Goal: Transaction & Acquisition: Purchase product/service

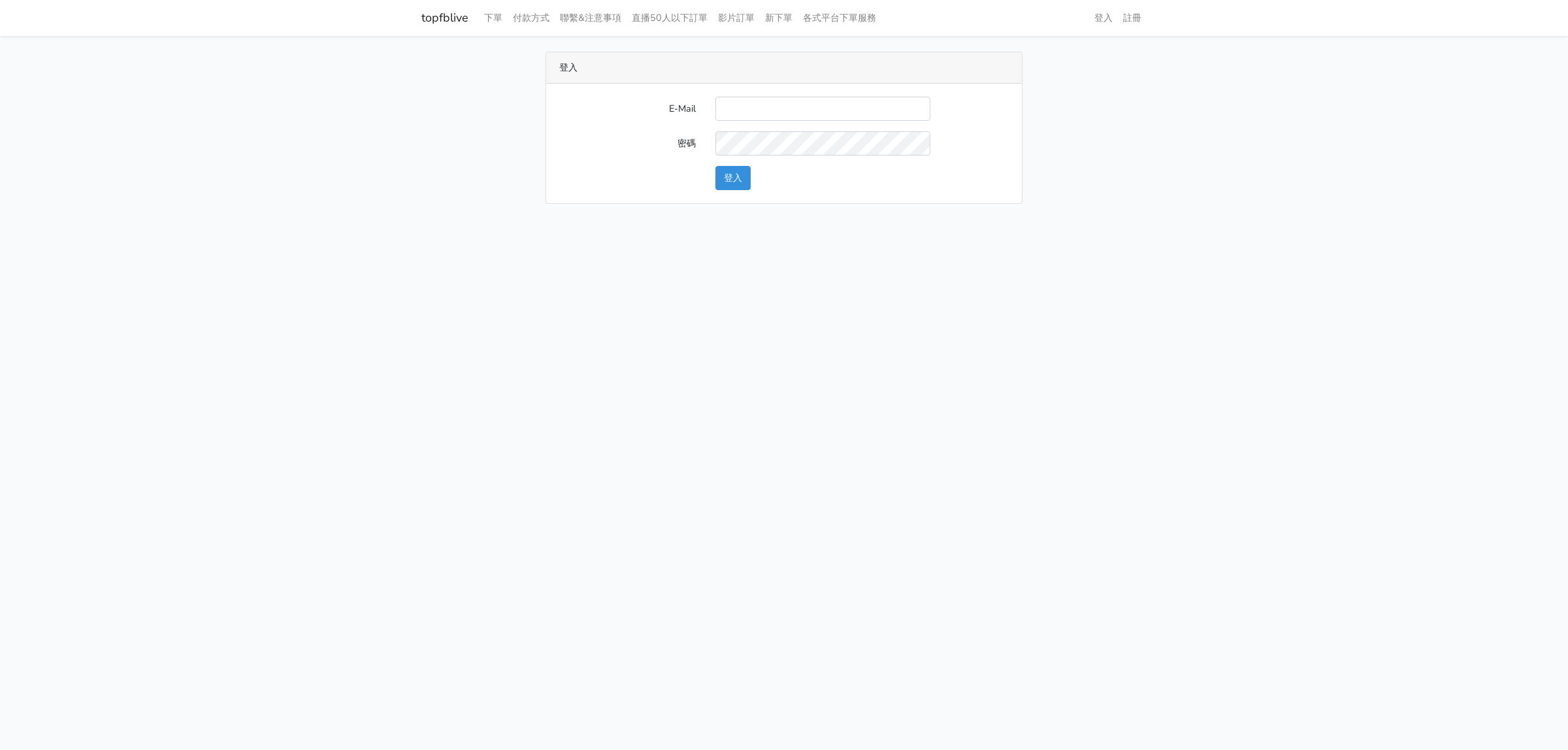
type input "lindaevilcat5@gmail.com"
click at [750, 172] on button "登入" at bounding box center [733, 178] width 35 height 24
click at [477, 11] on div "topfblive 下單 付款方式 聯繫&注意事項 直播50人以下訂單 影片訂單 新下單 各式平台下單服務" at bounding box center [784, 18] width 745 height 26
click at [489, 11] on link "下單" at bounding box center [493, 18] width 29 height 26
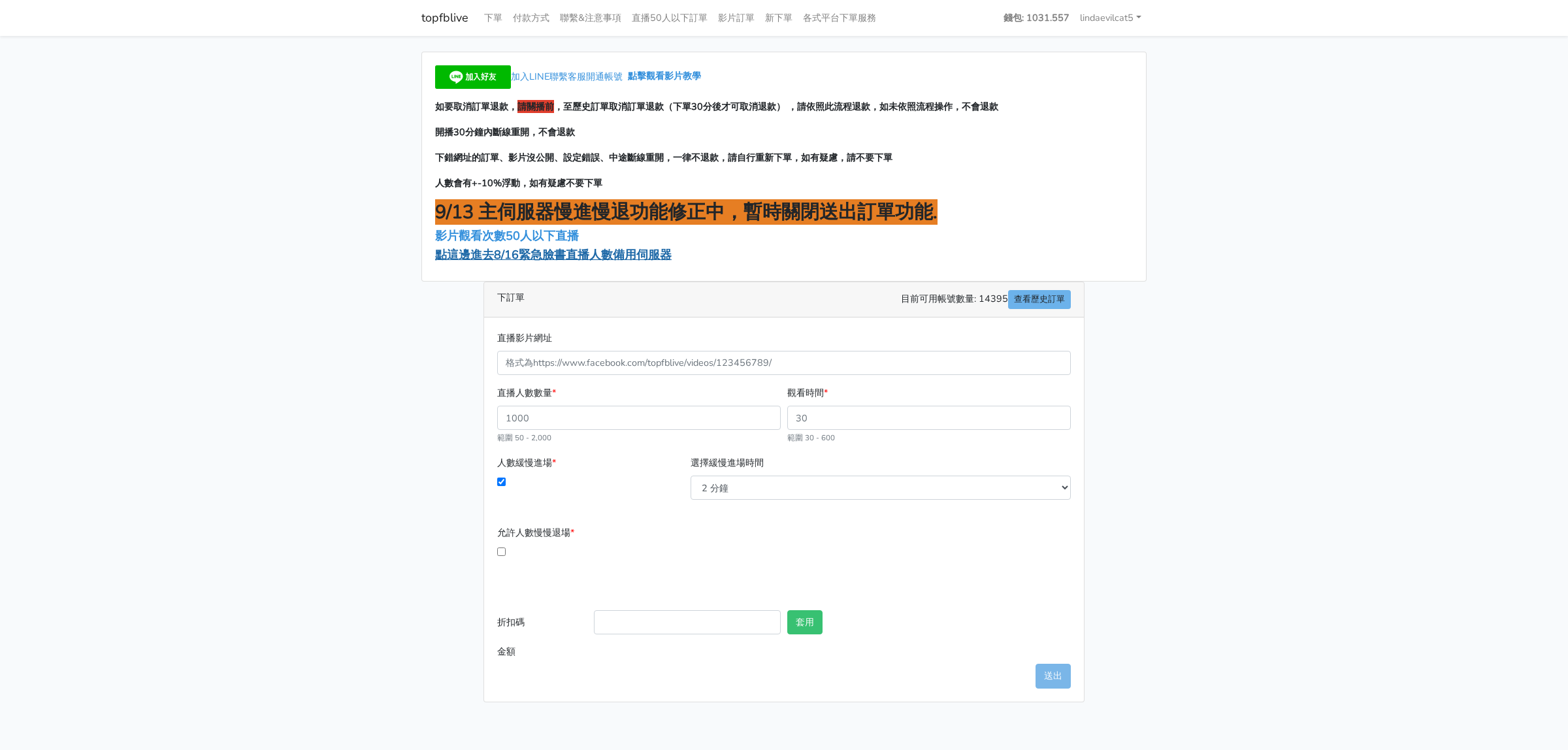
click at [554, 251] on span "點這邊進去8/16緊急臉書直播人數備用伺服器" at bounding box center [553, 255] width 236 height 16
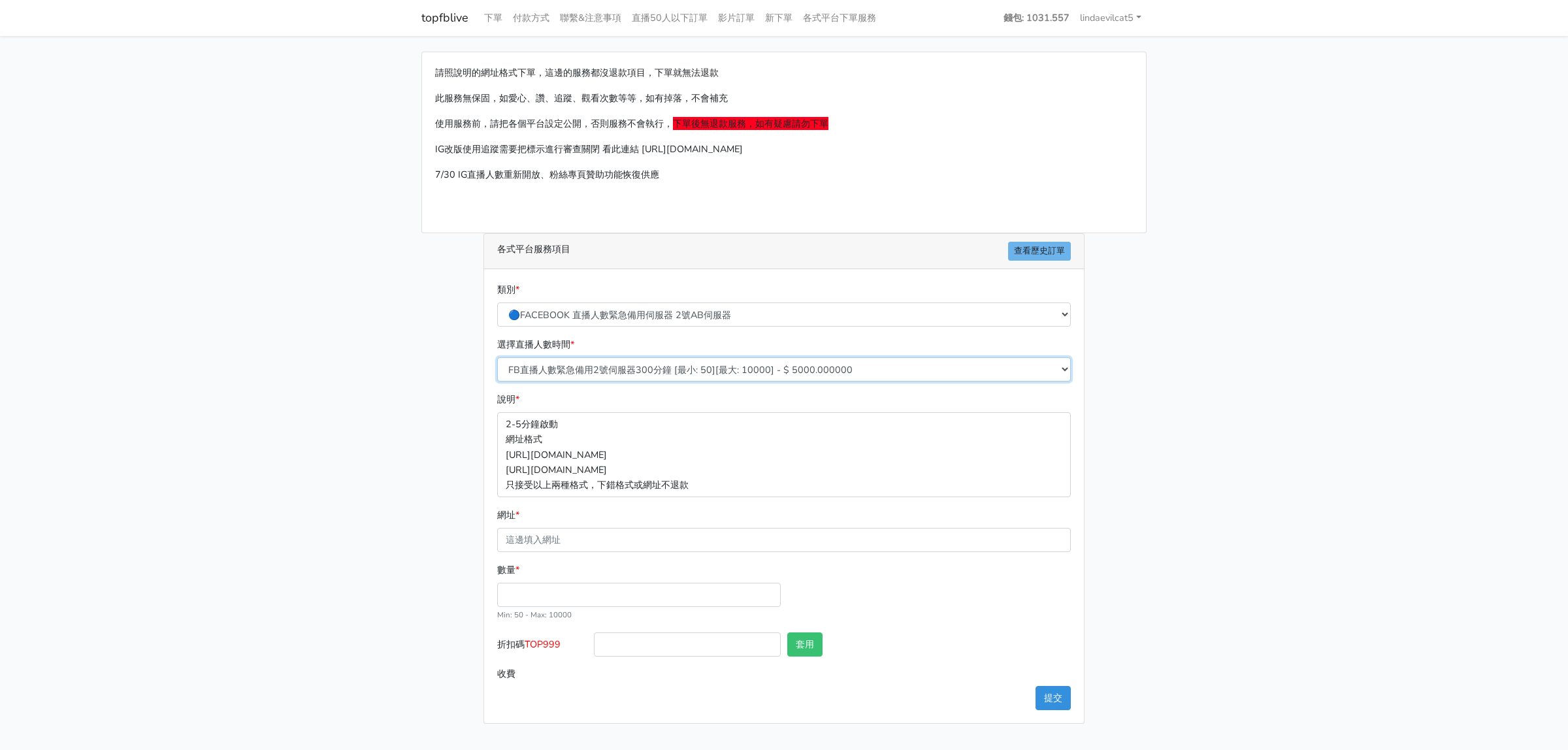
click at [625, 372] on select "FB直播人數緊急備用2號伺服器300分鐘 [最小: 50][最大: 10000] - $ 5000.000000 FB直播人數緊急備用2號伺服器60分鐘 [最…" at bounding box center [784, 369] width 574 height 24
select select "578"
click at [497, 358] on select "FB直播人數緊急備用2號伺服器300分鐘 [最小: 50][最大: 10000] - $ 5000.000000 FB直播人數緊急備用2號伺服器60分鐘 [最…" at bounding box center [784, 369] width 574 height 24
click at [281, 491] on main "請照說明的網址格式下單，這邊的服務都沒退款項目，下單就無法退款 此服務無保固，如愛心、讚、追蹤、觀看次數等等，如有掉落，不會補充 使用服務前，請把各個平台設定…" at bounding box center [784, 388] width 1568 height 704
click at [522, 540] on input "網址 *" at bounding box center [784, 540] width 574 height 24
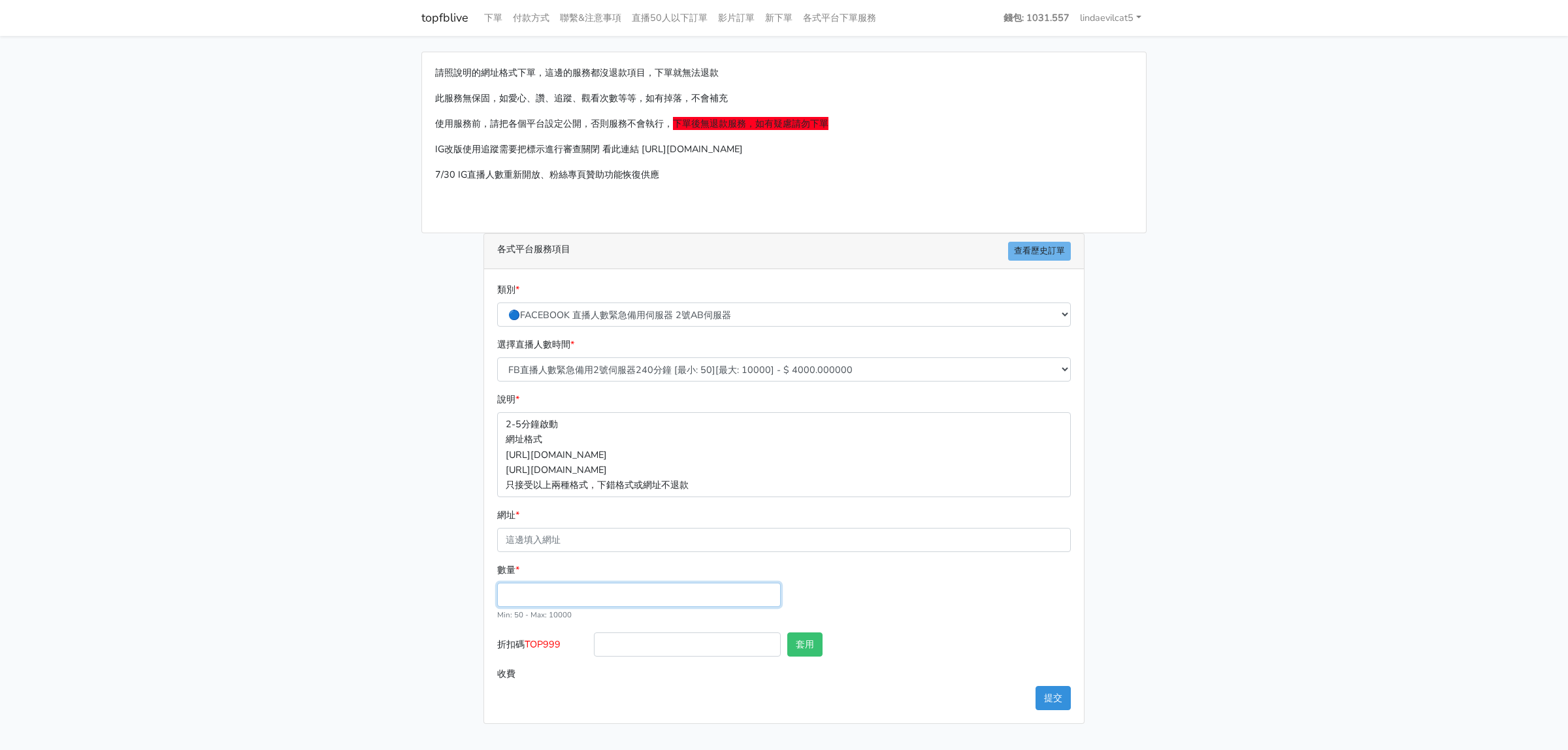
click at [519, 595] on input "數量 *" at bounding box center [639, 594] width 284 height 24
type input "50"
type input "200.000"
drag, startPoint x: 529, startPoint y: 648, endPoint x: 567, endPoint y: 647, distance: 38.0
click at [567, 647] on label "折扣碼 TOP999" at bounding box center [542, 647] width 96 height 29
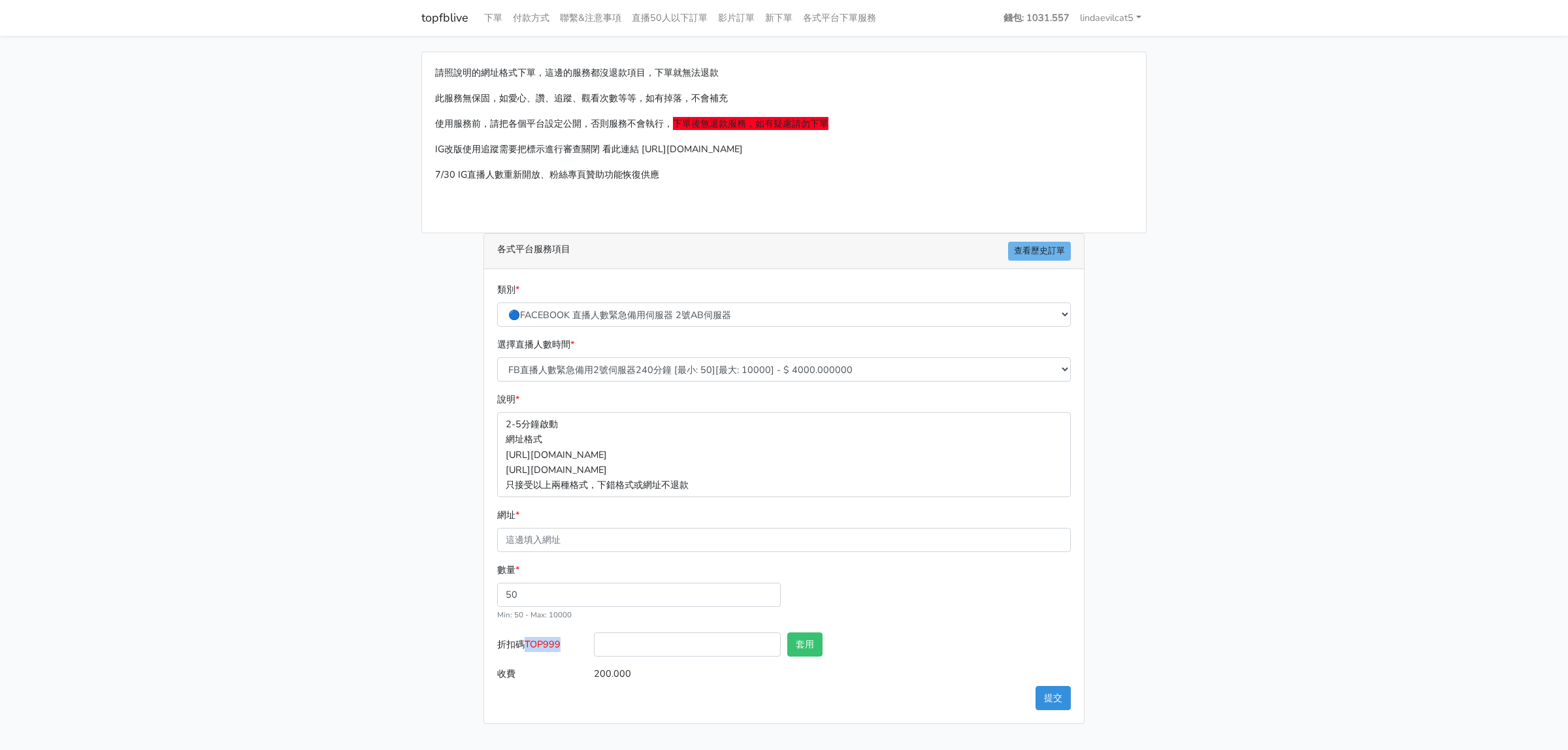
copy span "TOP999"
click at [678, 634] on input "折扣碼 TOP999" at bounding box center [687, 644] width 187 height 24
paste input "TOP999"
type input "TOP999"
click at [805, 639] on button "套用" at bounding box center [805, 644] width 35 height 24
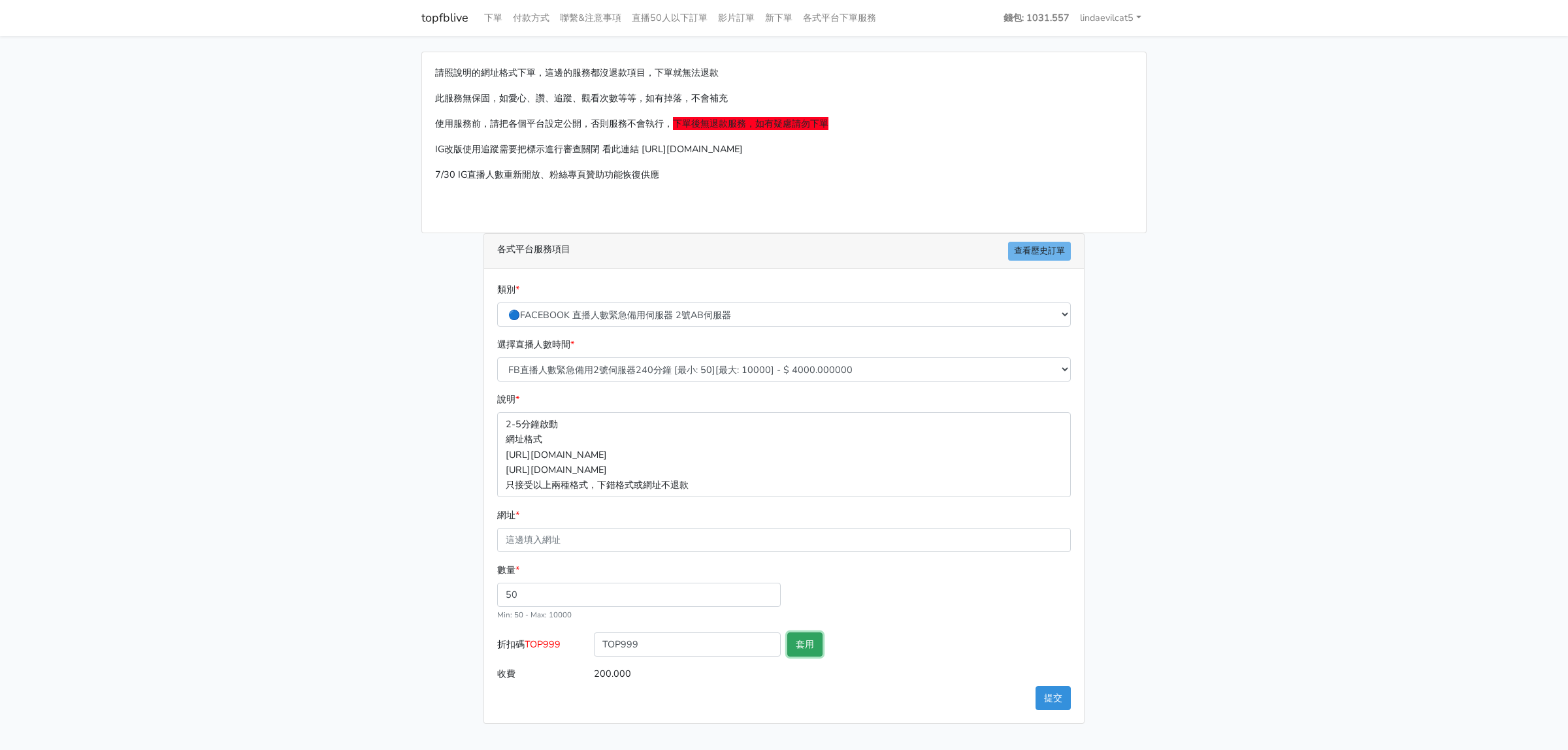
type input "套用失敗"
click at [659, 654] on input "TOP999" at bounding box center [687, 644] width 187 height 24
click at [806, 641] on button "套用" at bounding box center [805, 644] width 35 height 24
click at [697, 652] on input "TOP998" at bounding box center [687, 644] width 187 height 24
type input "TOP888"
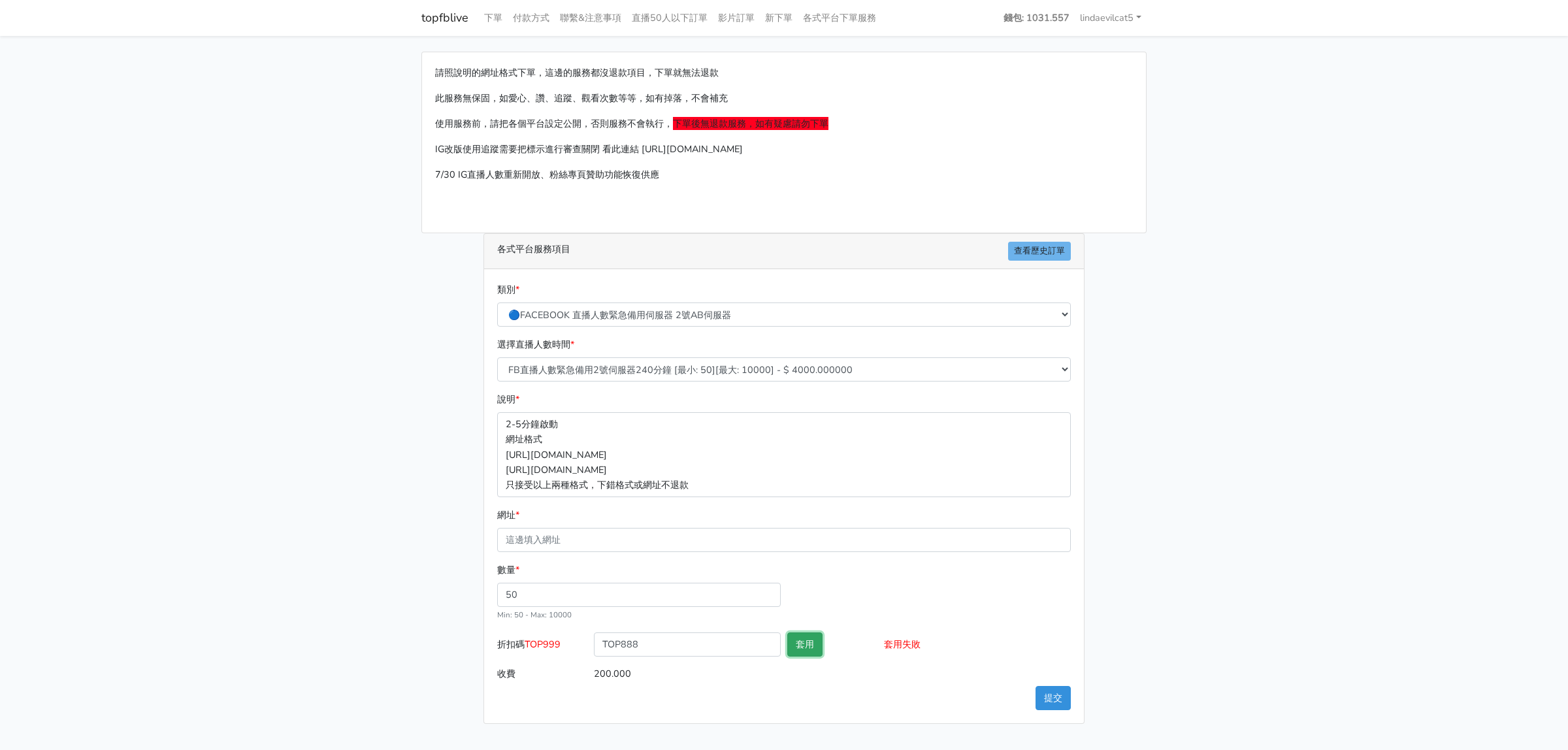
click at [815, 638] on button "套用" at bounding box center [805, 644] width 35 height 24
drag, startPoint x: 652, startPoint y: 642, endPoint x: 552, endPoint y: 644, distance: 100.0
click at [552, 644] on div "折扣碼 TOP999 TOP888 套用 套用失敗" at bounding box center [784, 647] width 580 height 29
